Goal: Transaction & Acquisition: Purchase product/service

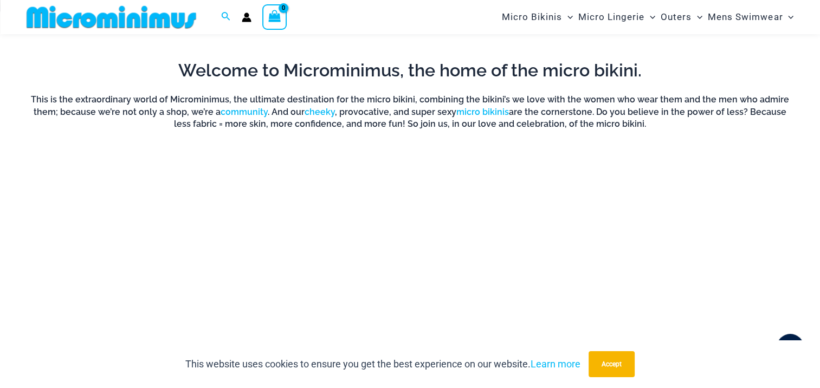
scroll to position [695, 0]
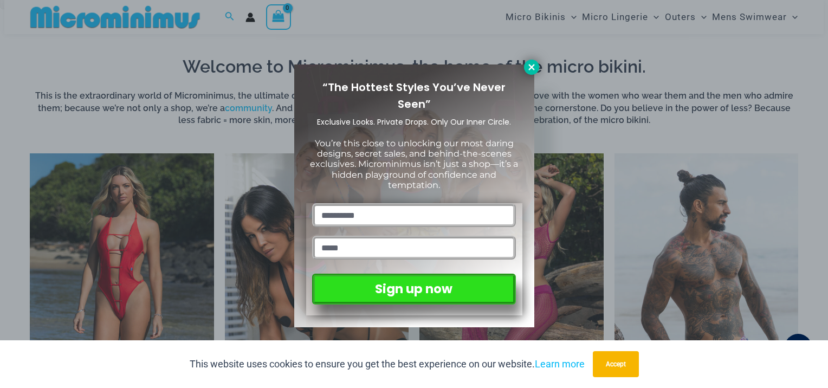
click at [534, 67] on icon at bounding box center [532, 67] width 10 height 10
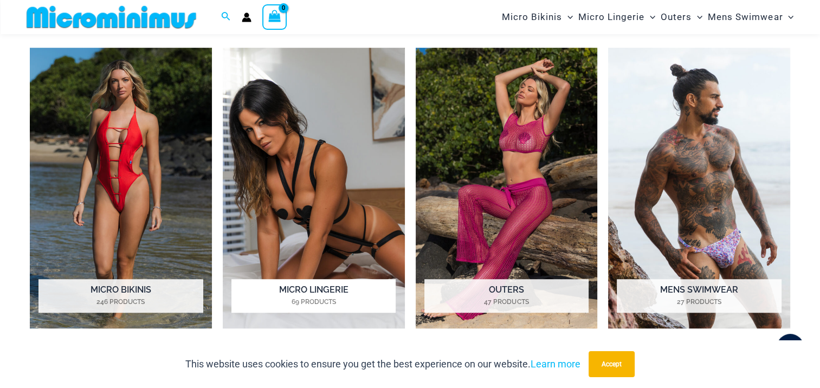
scroll to position [803, 0]
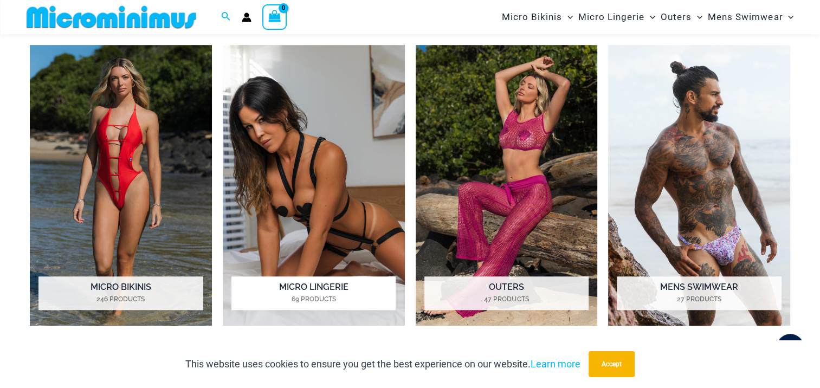
click at [332, 199] on img "Visit product category Micro Lingerie" at bounding box center [314, 185] width 182 height 281
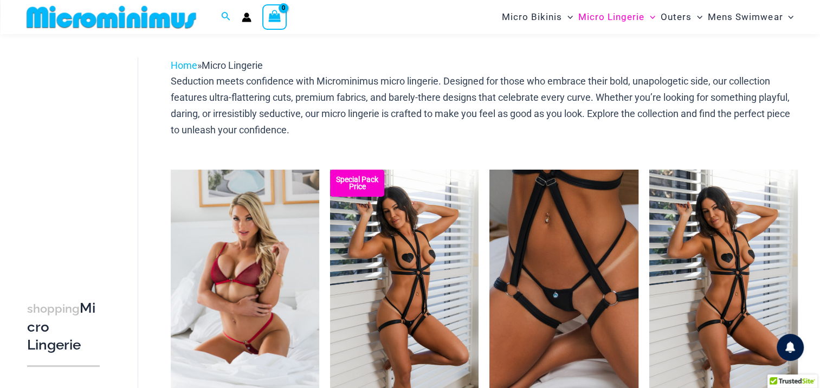
scroll to position [44, 0]
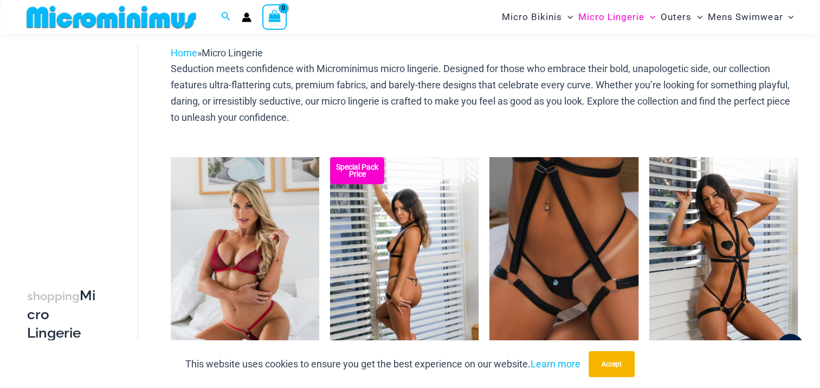
click at [391, 235] on img at bounding box center [404, 268] width 148 height 223
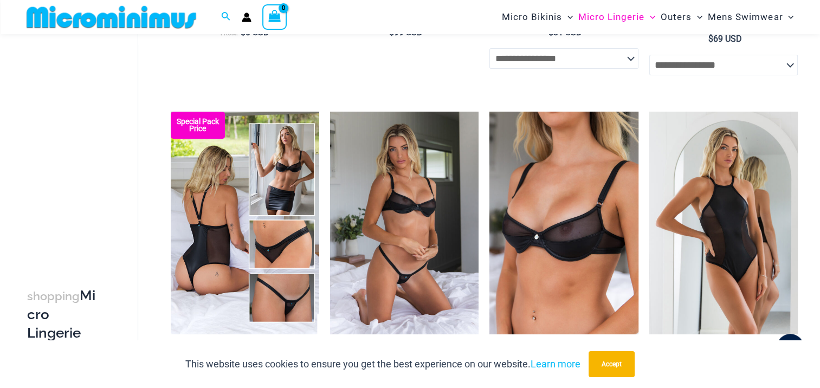
scroll to position [424, 0]
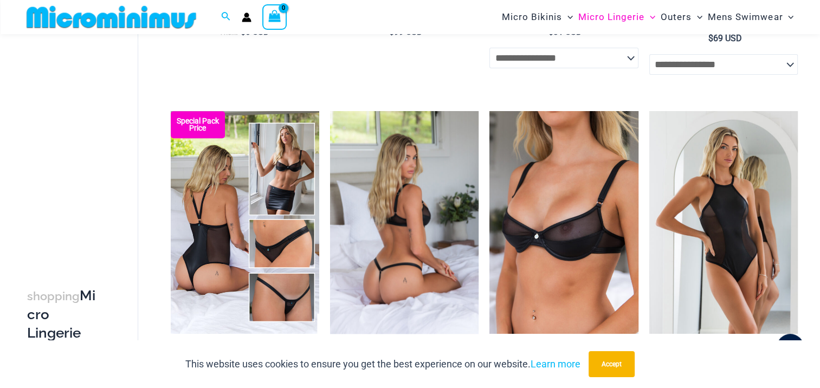
click at [400, 173] on img at bounding box center [404, 222] width 148 height 223
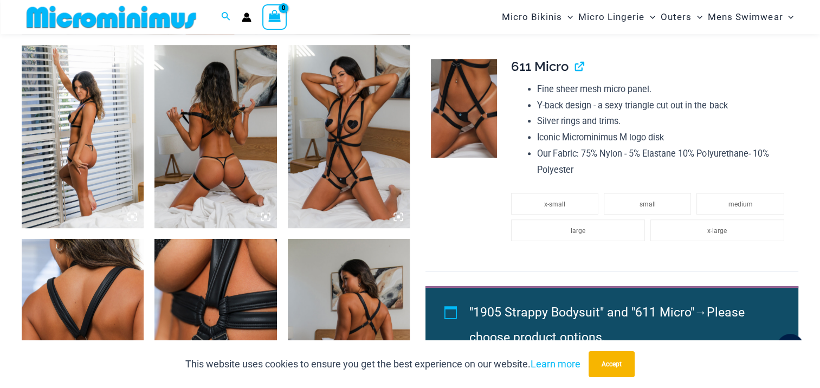
scroll to position [593, 0]
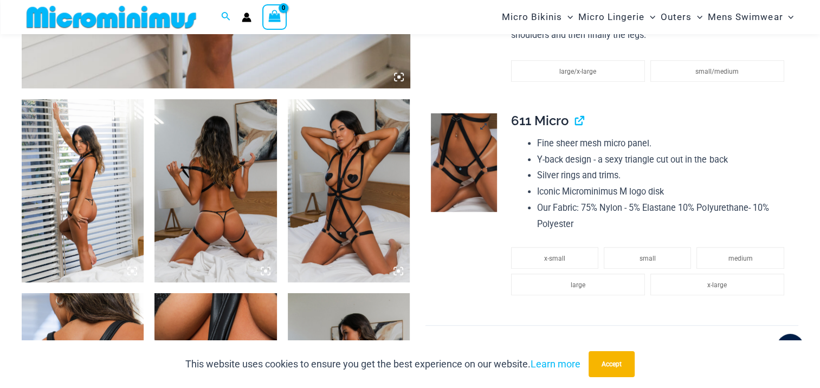
click at [455, 176] on img at bounding box center [464, 162] width 66 height 99
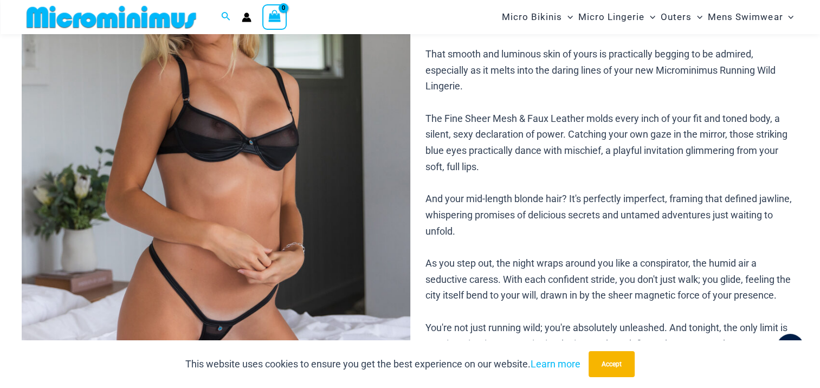
scroll to position [206, 0]
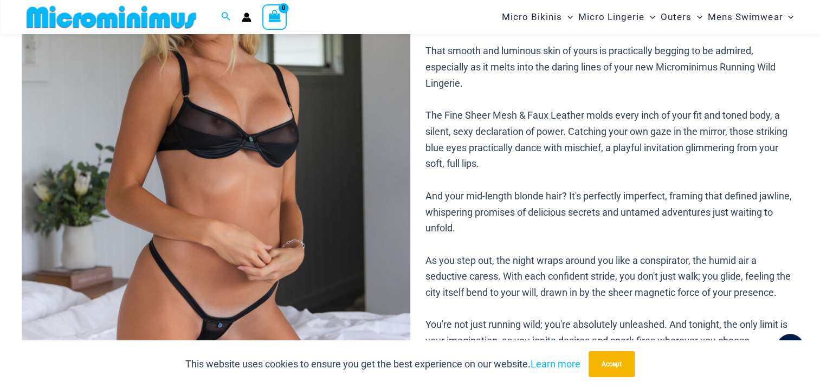
click at [275, 194] on img at bounding box center [216, 183] width 388 height 582
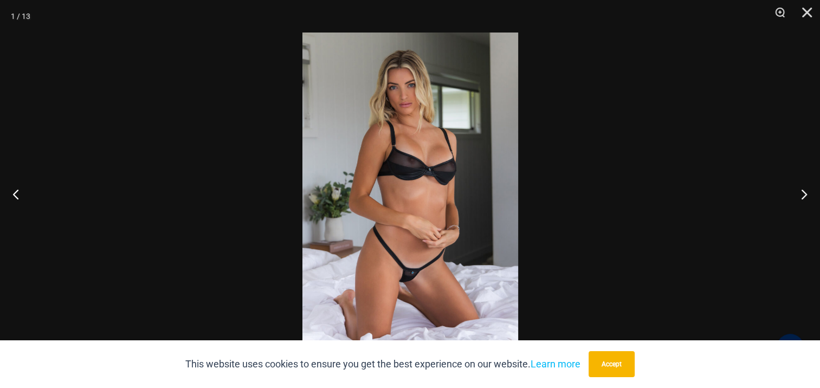
click at [804, 10] on button "Close" at bounding box center [802, 16] width 27 height 33
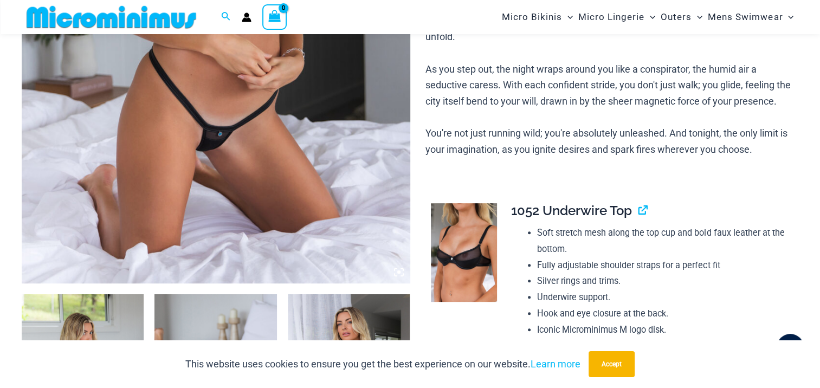
scroll to position [261, 0]
